Goal: Task Accomplishment & Management: Complete application form

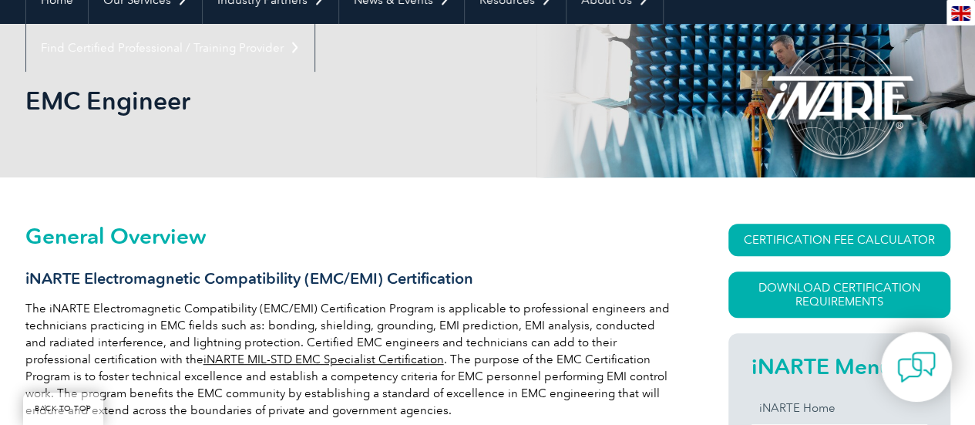
scroll to position [352, 0]
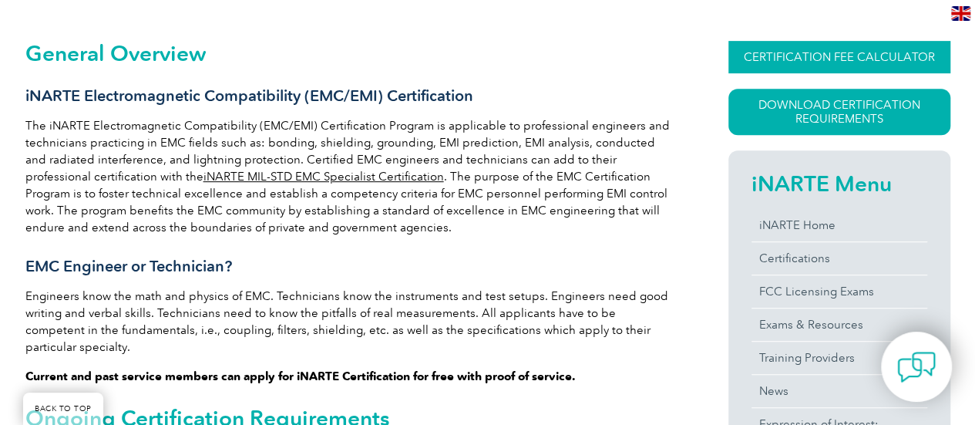
click at [821, 51] on link "CERTIFICATION FEE CALCULATOR" at bounding box center [840, 57] width 222 height 32
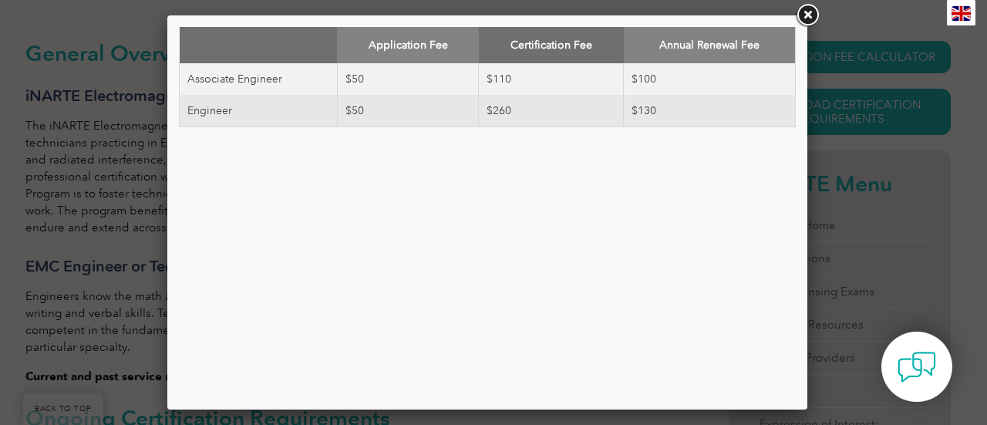
click at [813, 13] on link at bounding box center [807, 16] width 28 height 28
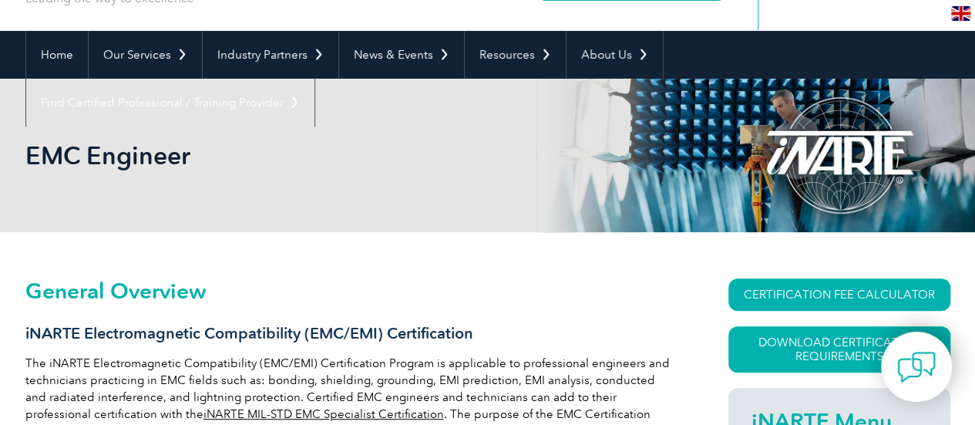
scroll to position [113, 0]
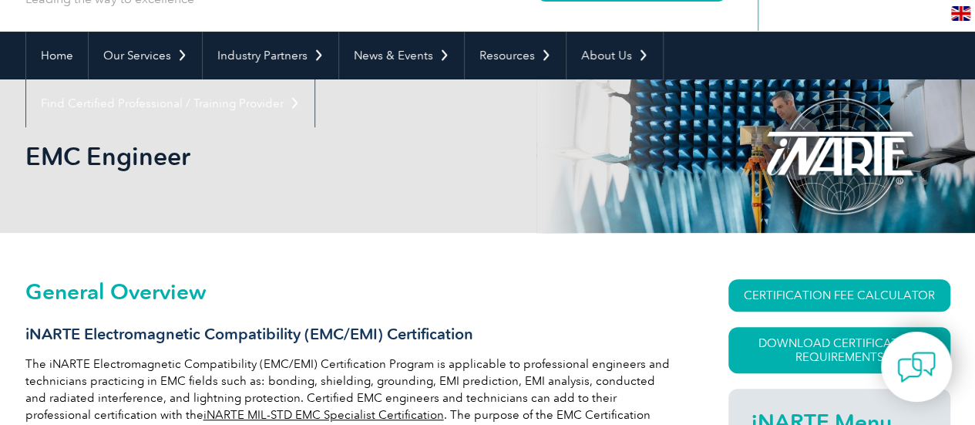
click at [356, 155] on h1 "EMC Engineer" at bounding box center [321, 156] width 592 height 30
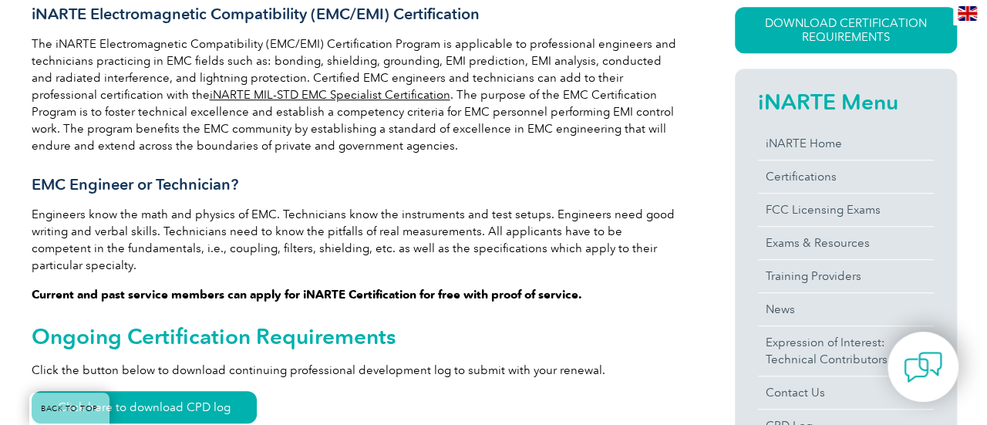
scroll to position [429, 0]
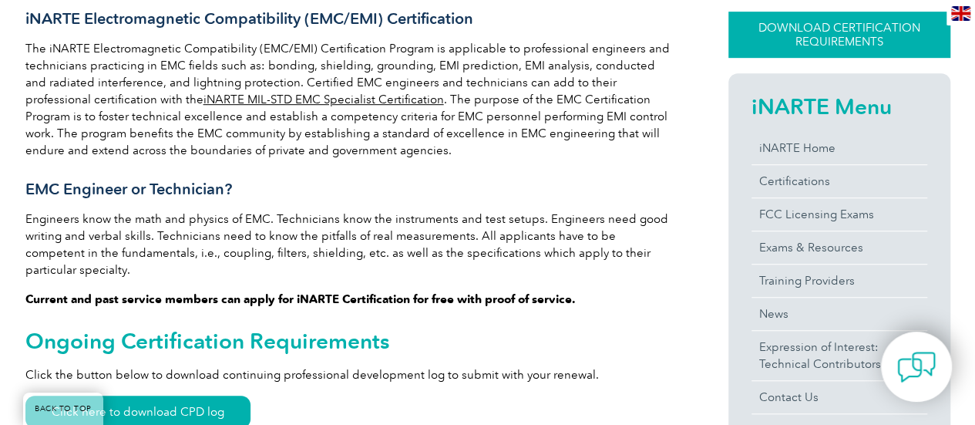
click at [751, 50] on link "Download Certification Requirements" at bounding box center [840, 35] width 222 height 46
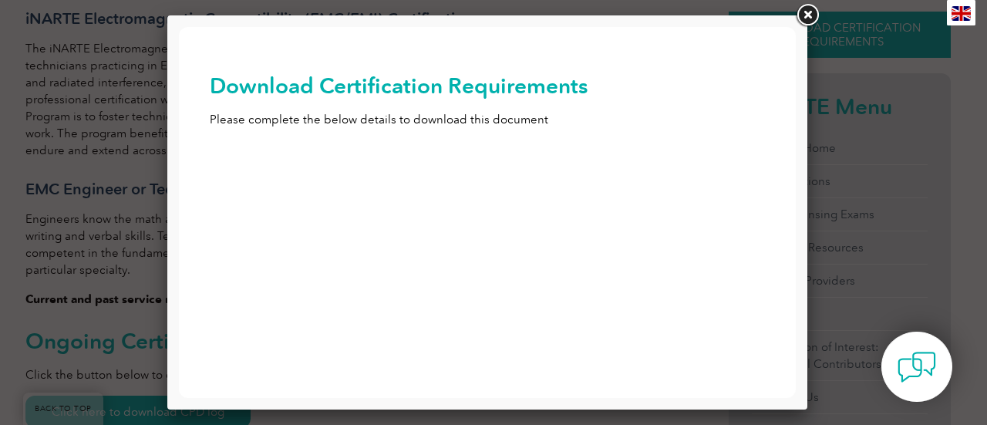
scroll to position [0, 0]
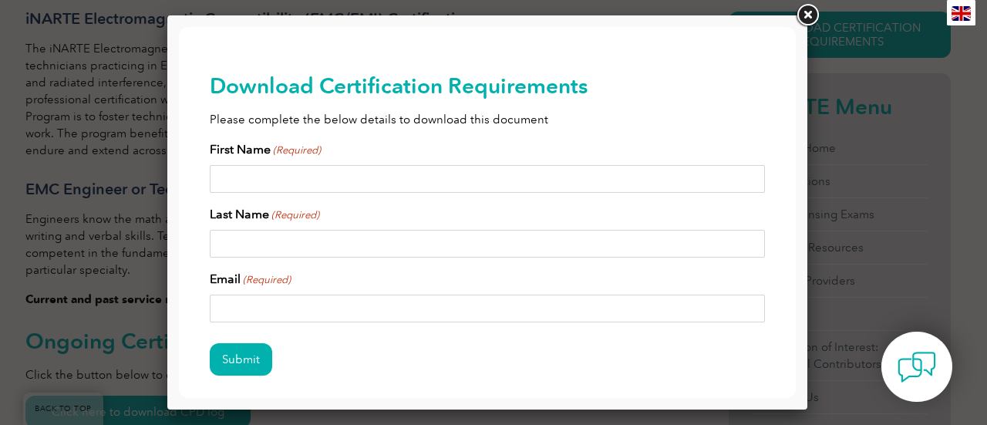
click at [179, 27] on div "en" at bounding box center [179, 27] width 0 height 0
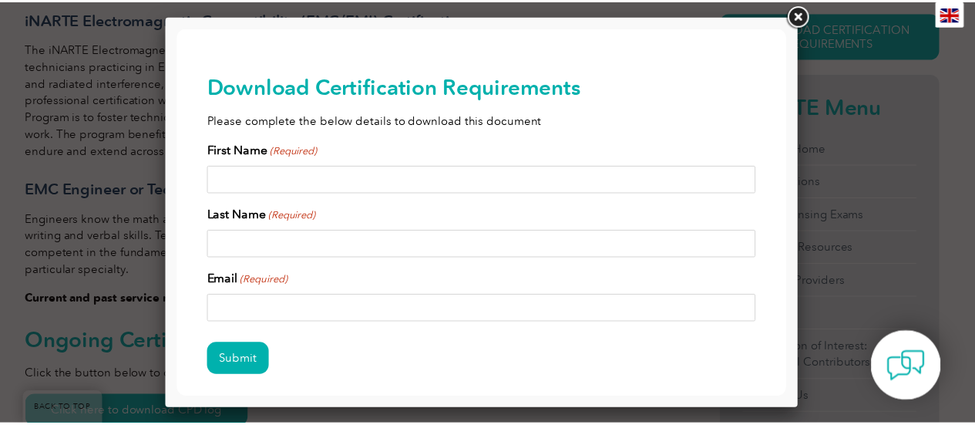
scroll to position [1871, 0]
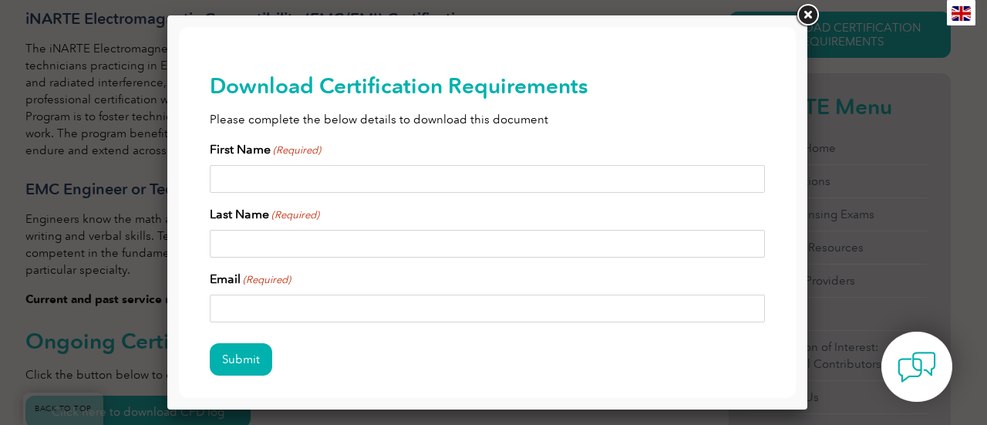
click at [179, 27] on span at bounding box center [179, 27] width 0 height 0
click at [810, 11] on link at bounding box center [807, 16] width 28 height 28
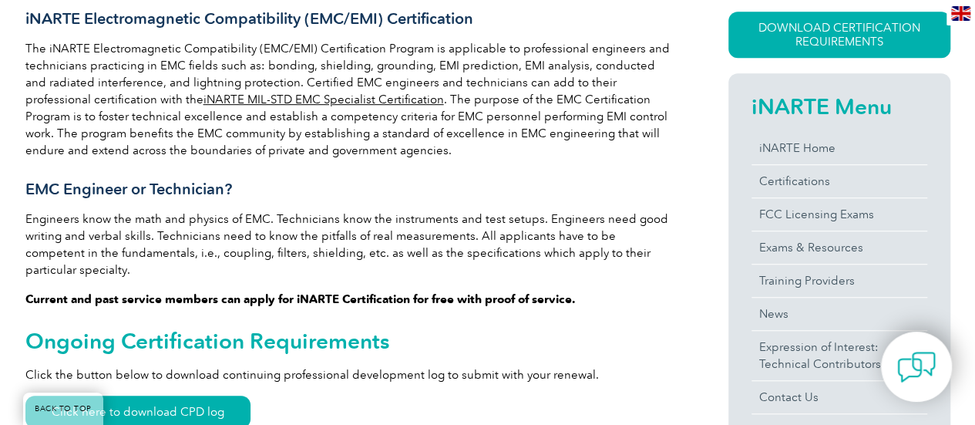
scroll to position [520, 0]
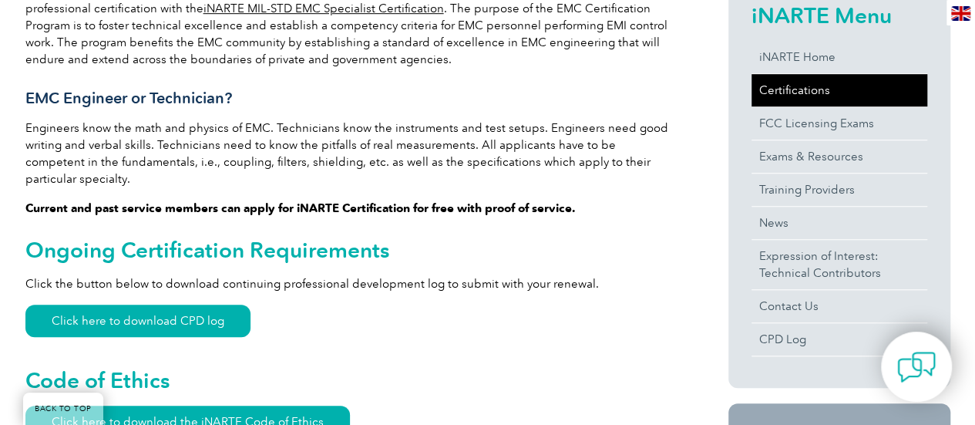
click at [806, 84] on link "Certifications" at bounding box center [840, 90] width 176 height 32
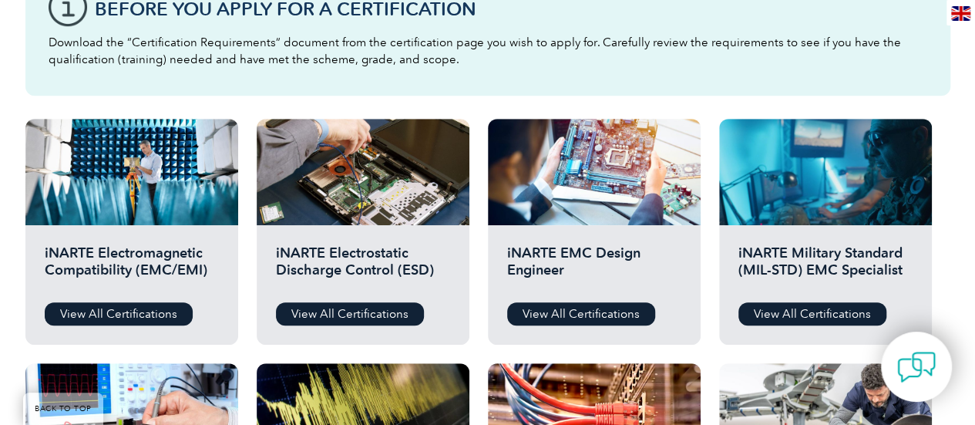
scroll to position [463, 0]
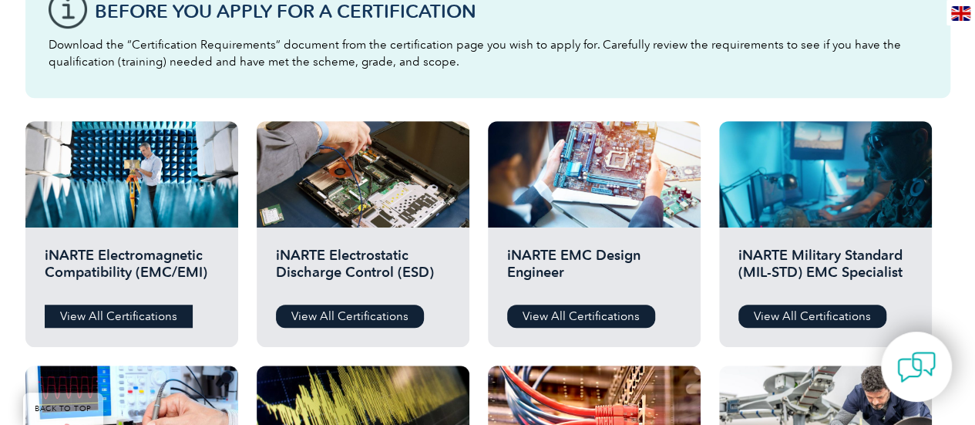
click at [138, 315] on link "View All Certifications" at bounding box center [119, 316] width 148 height 23
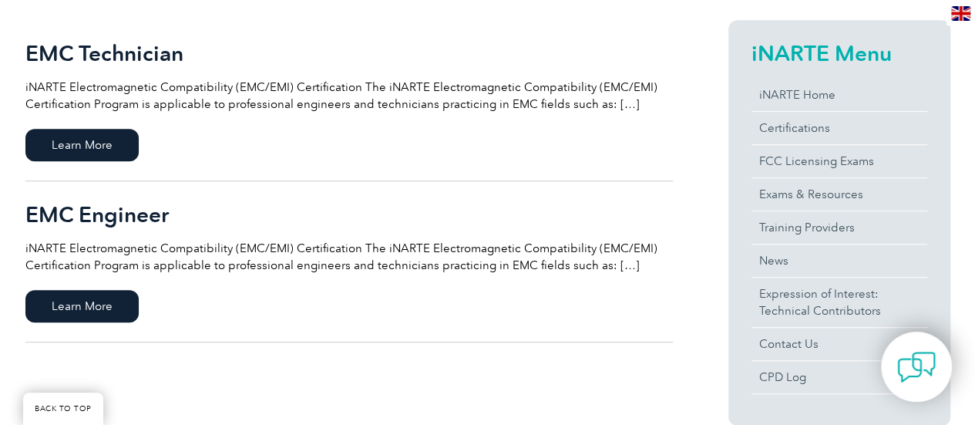
scroll to position [378, 0]
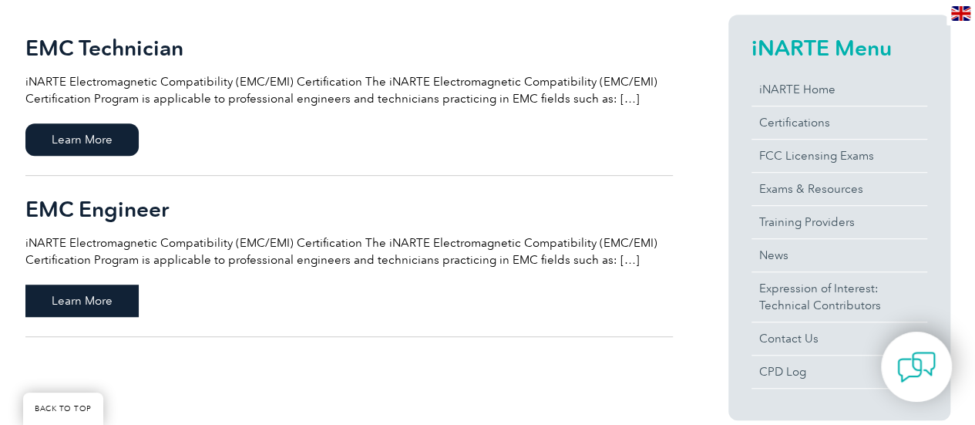
click at [92, 305] on span "Learn More" at bounding box center [81, 300] width 113 height 32
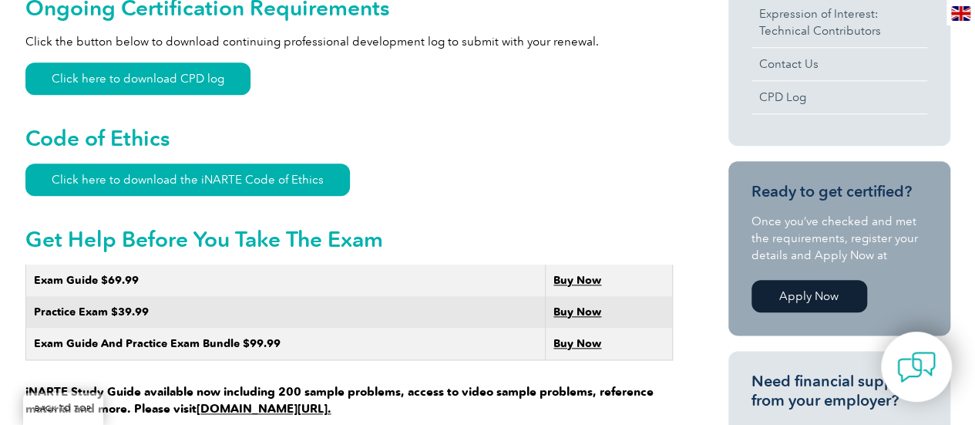
scroll to position [634, 0]
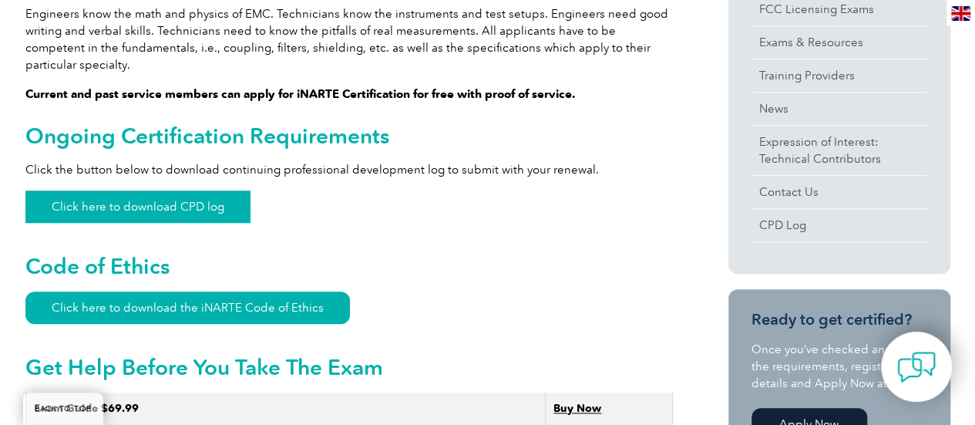
click at [173, 190] on link "Click here to download CPD log" at bounding box center [137, 206] width 225 height 32
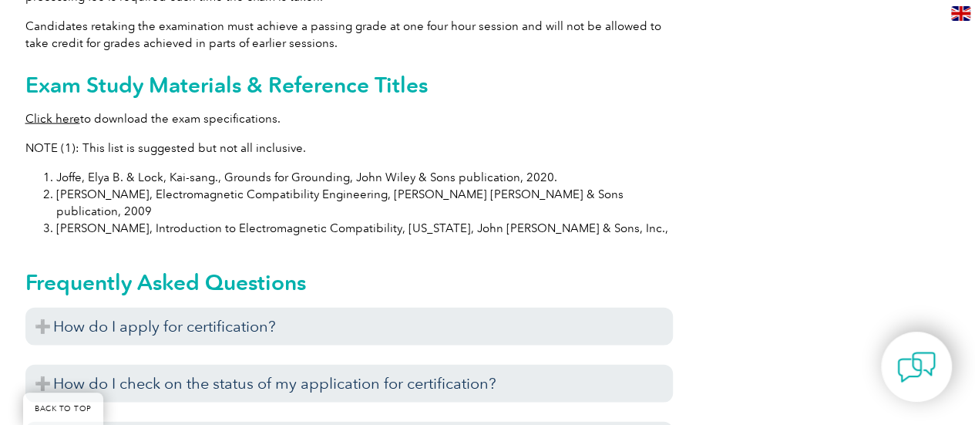
scroll to position [1523, 0]
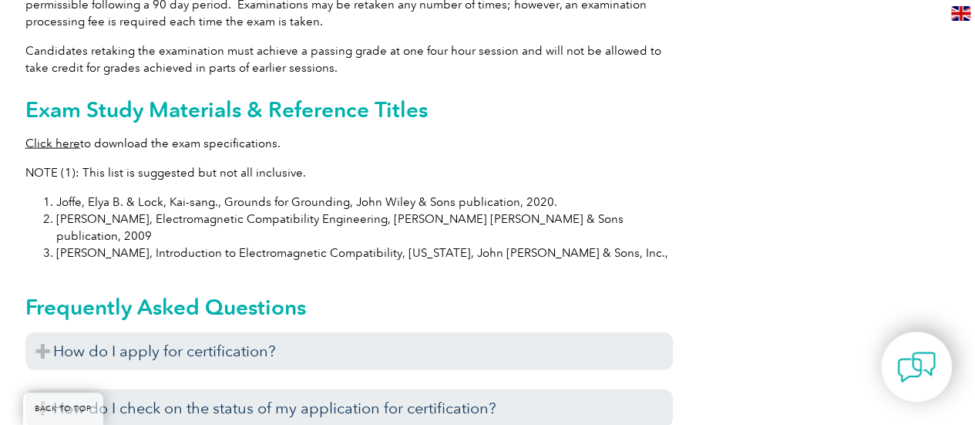
click at [56, 136] on link "Click here" at bounding box center [52, 143] width 55 height 14
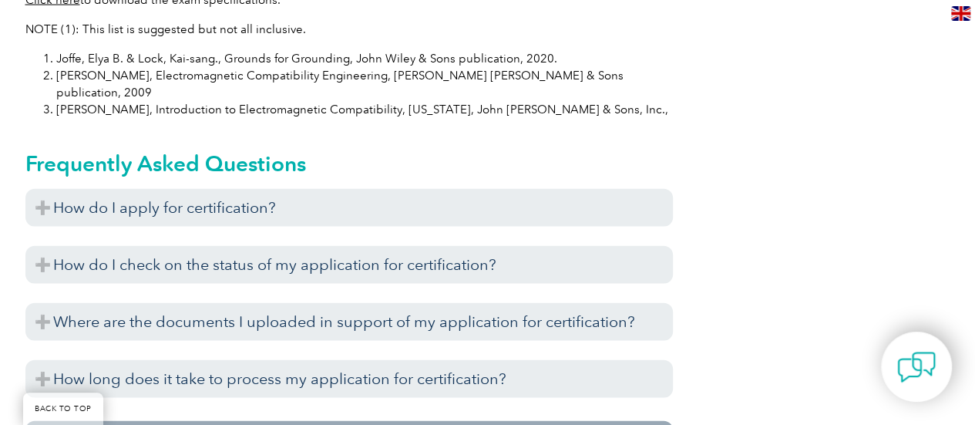
scroll to position [1665, 0]
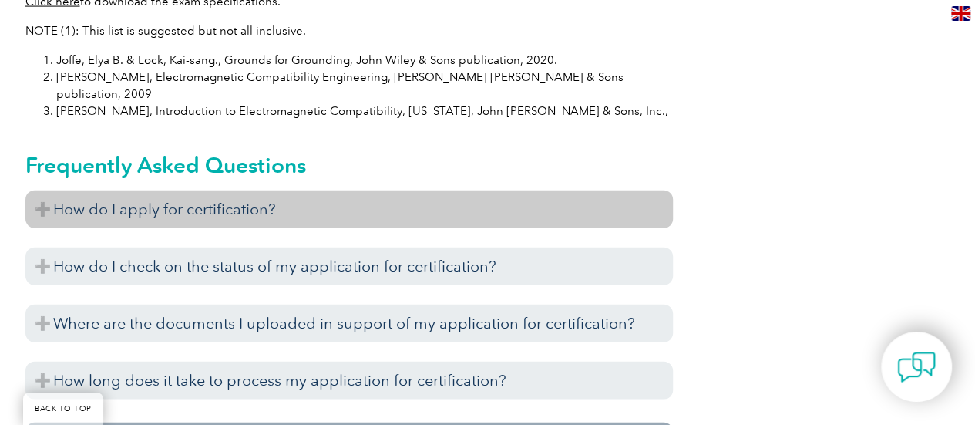
click at [369, 190] on h3 "How do I apply for certification?" at bounding box center [349, 209] width 648 height 38
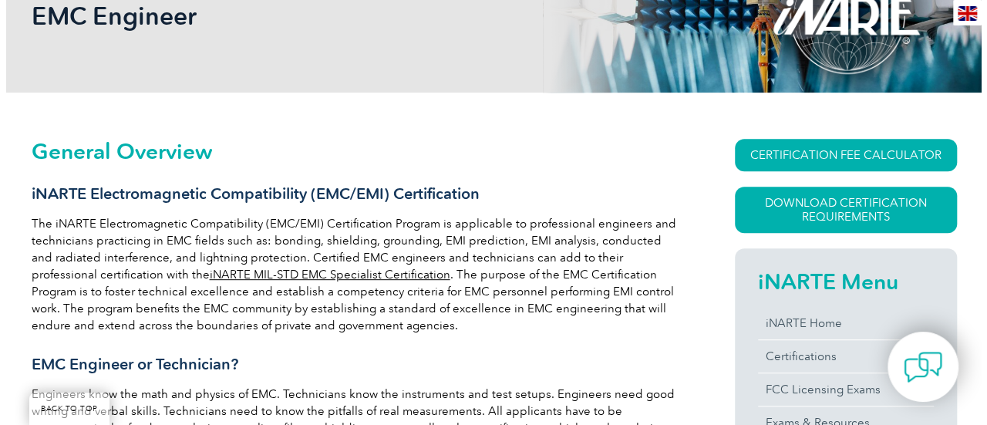
scroll to position [310, 0]
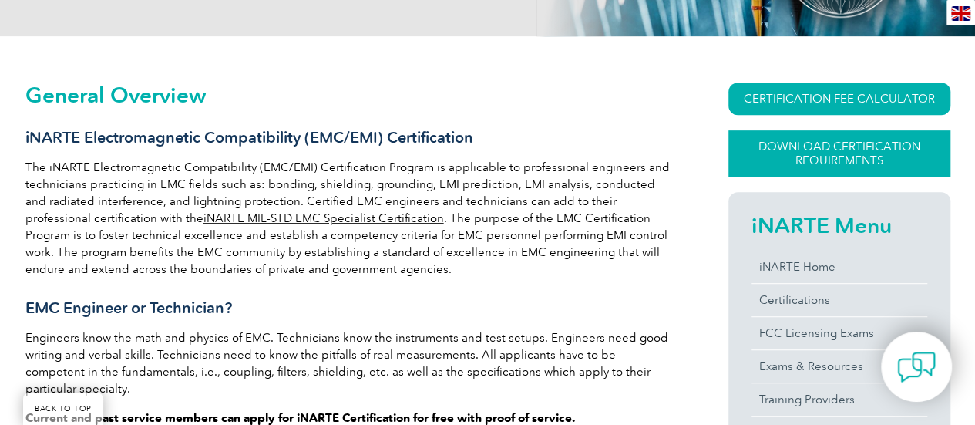
click at [796, 161] on link "Download Certification Requirements" at bounding box center [840, 153] width 222 height 46
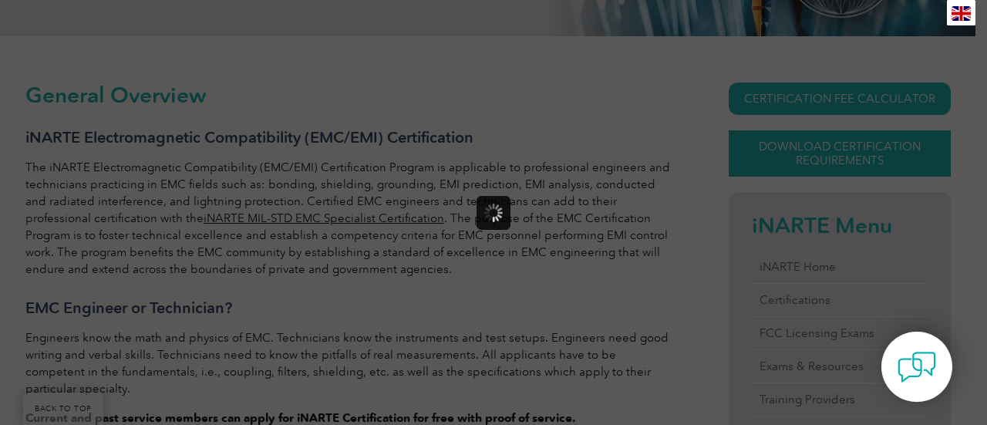
scroll to position [0, 0]
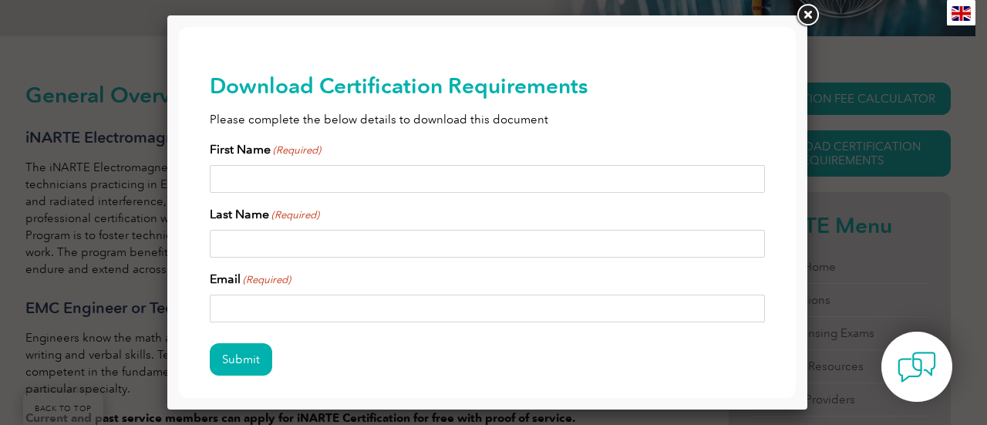
click at [324, 170] on input "First Name (Required)" at bounding box center [487, 179] width 555 height 28
type input "vineeth"
type input "korla"
type input "o"
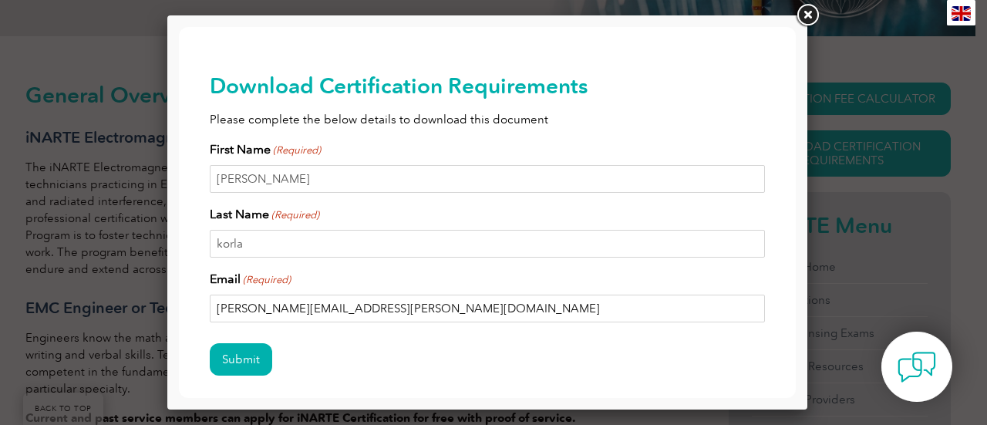
scroll to position [71, 0]
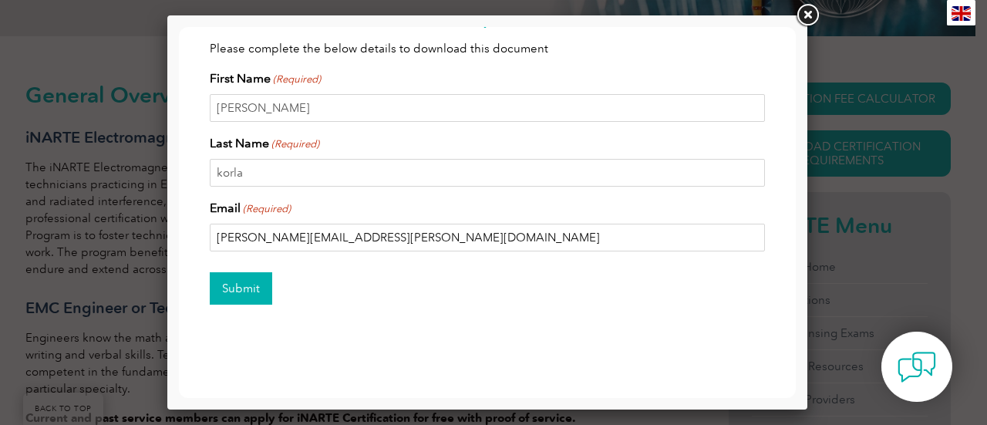
type input "korla-venkat.vineeth@capgemini.com"
click at [255, 281] on input "Submit" at bounding box center [241, 288] width 62 height 32
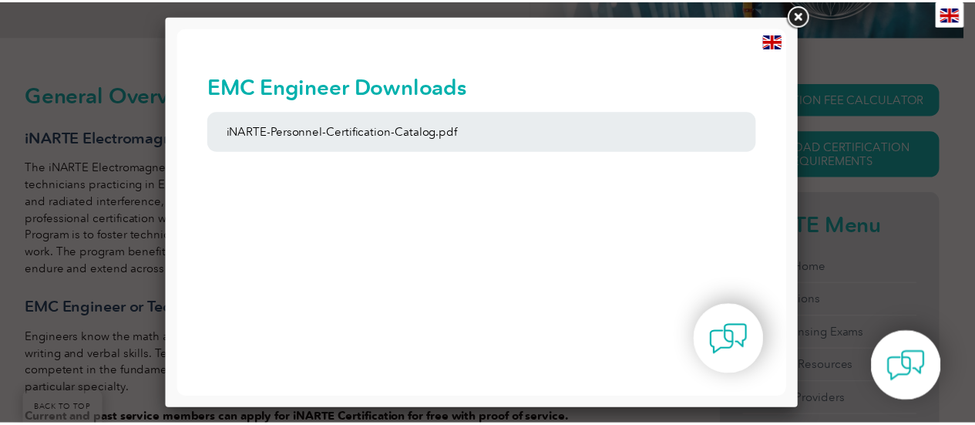
scroll to position [0, 0]
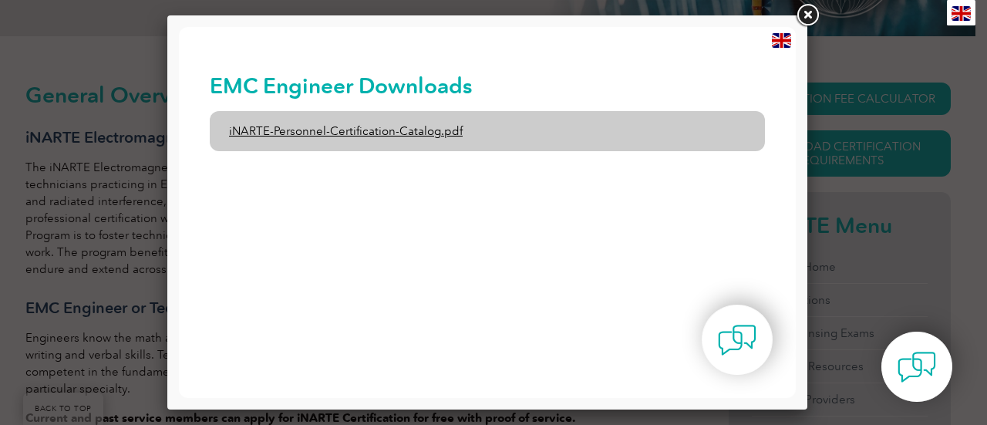
click at [372, 140] on link "iNARTE-Personnel-Certification-Catalog.pdf" at bounding box center [487, 131] width 555 height 40
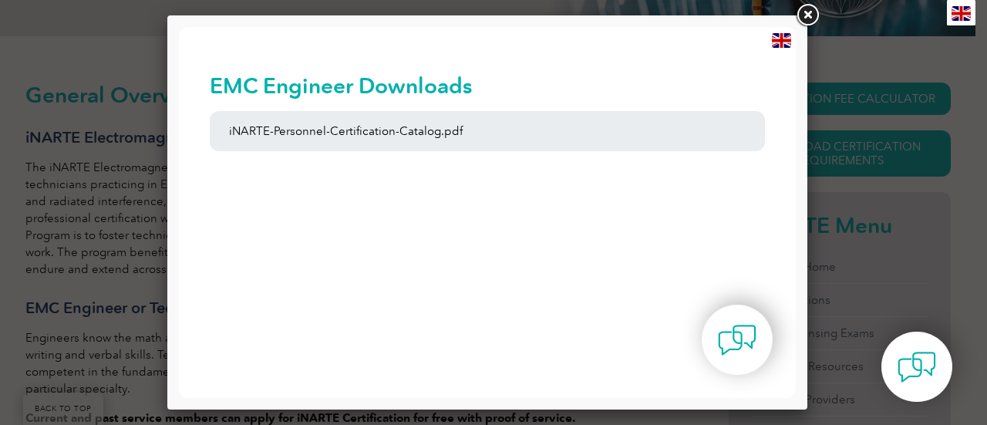
click at [808, 14] on link at bounding box center [807, 16] width 28 height 28
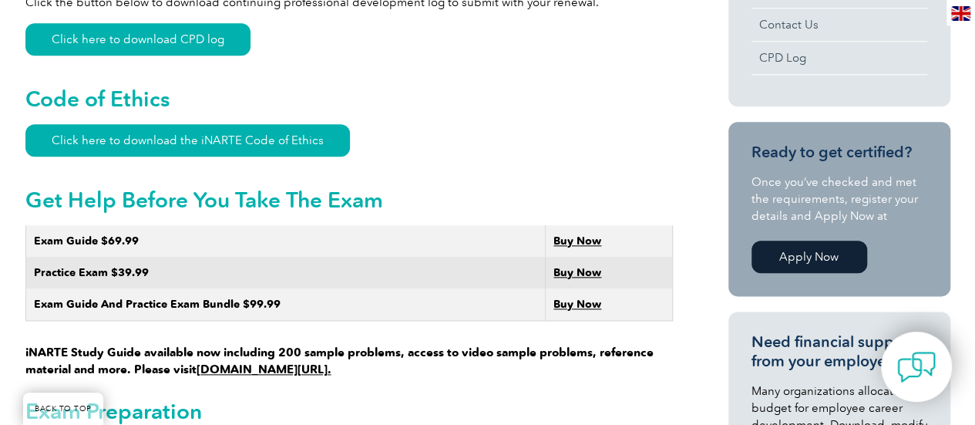
scroll to position [798, 0]
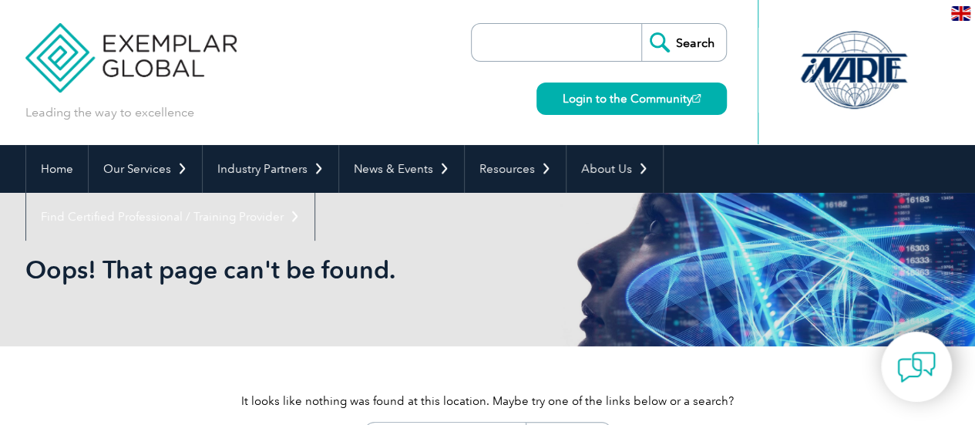
scroll to position [350, 0]
